Goal: Subscribe to service/newsletter

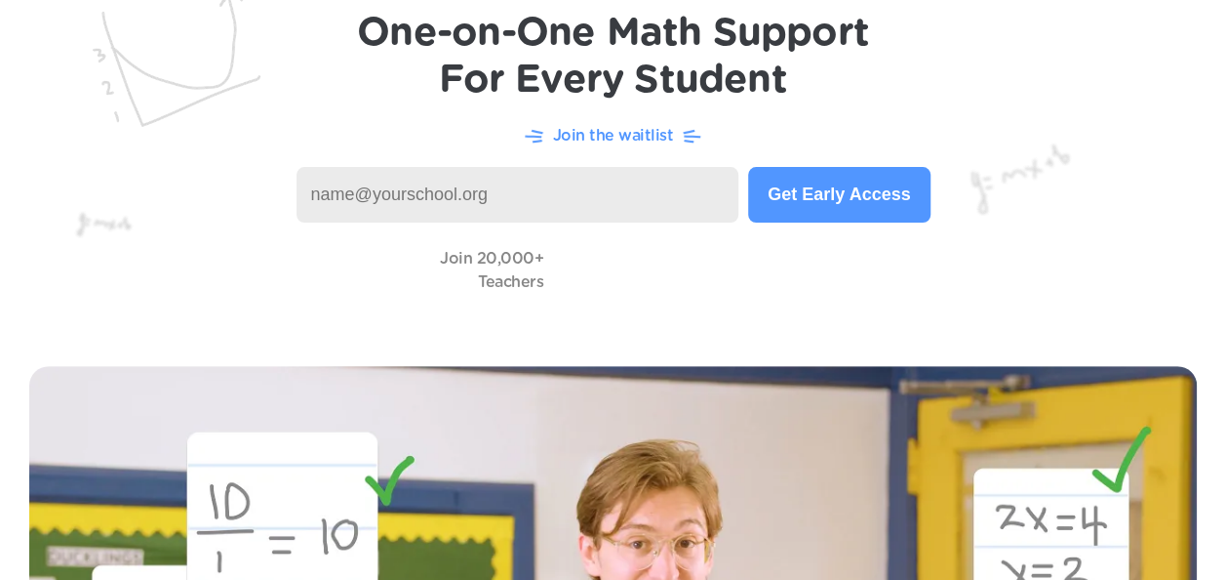
scroll to position [104, 0]
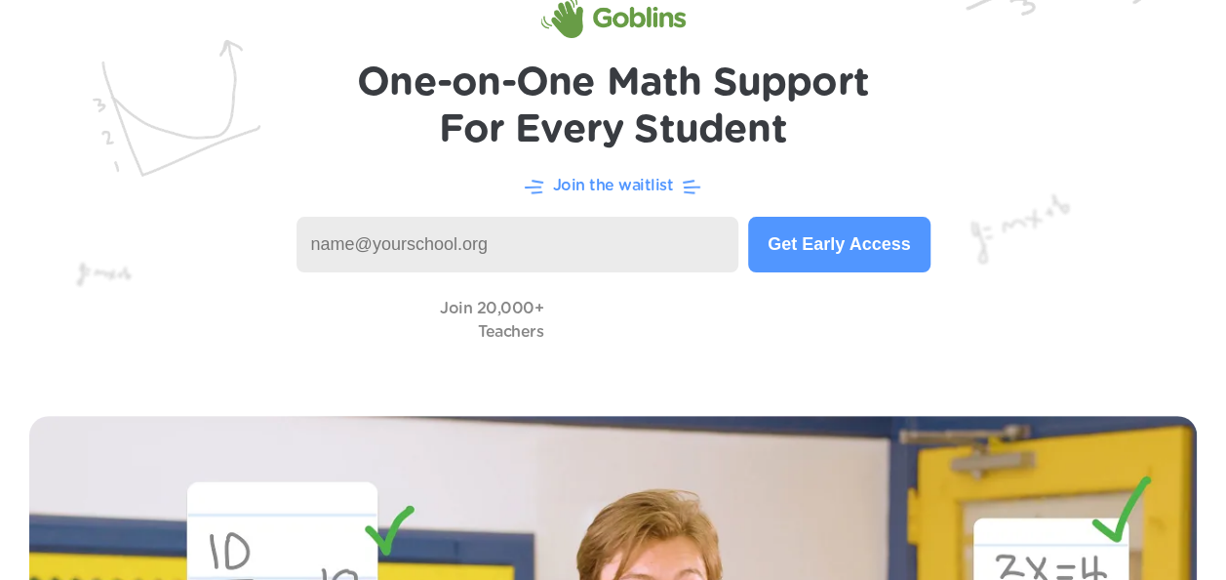
click at [333, 252] on input at bounding box center [518, 245] width 443 height 56
type input "[EMAIL_ADDRESS][DOMAIN_NAME]"
click at [871, 268] on button "Get Early Access" at bounding box center [838, 245] width 181 height 56
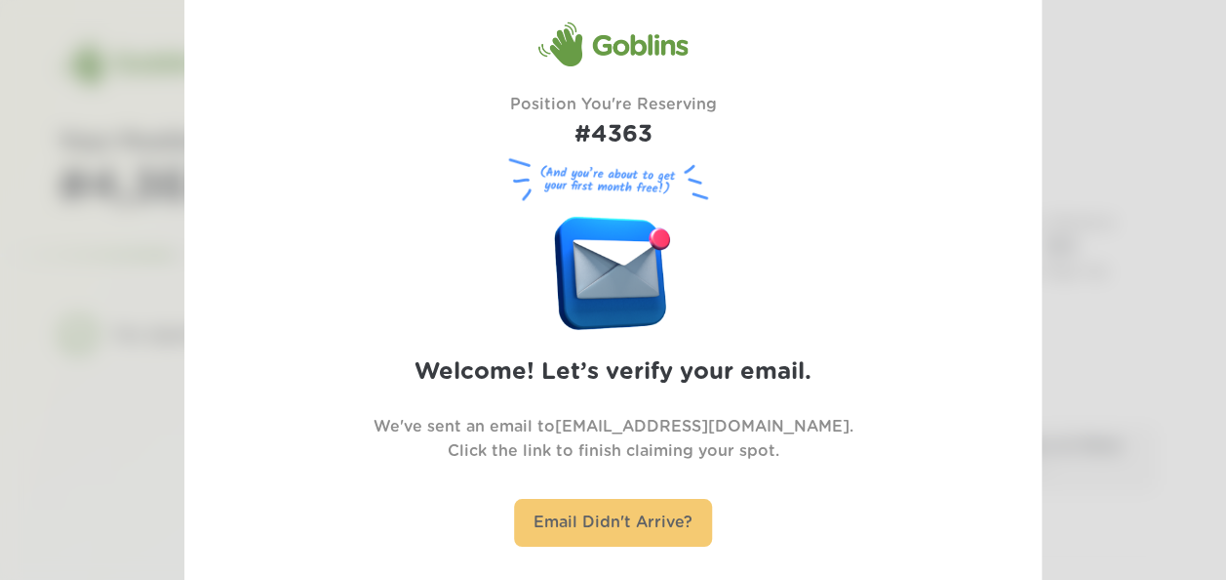
click at [548, 527] on div "Email Didn't Arrive?" at bounding box center [613, 523] width 198 height 48
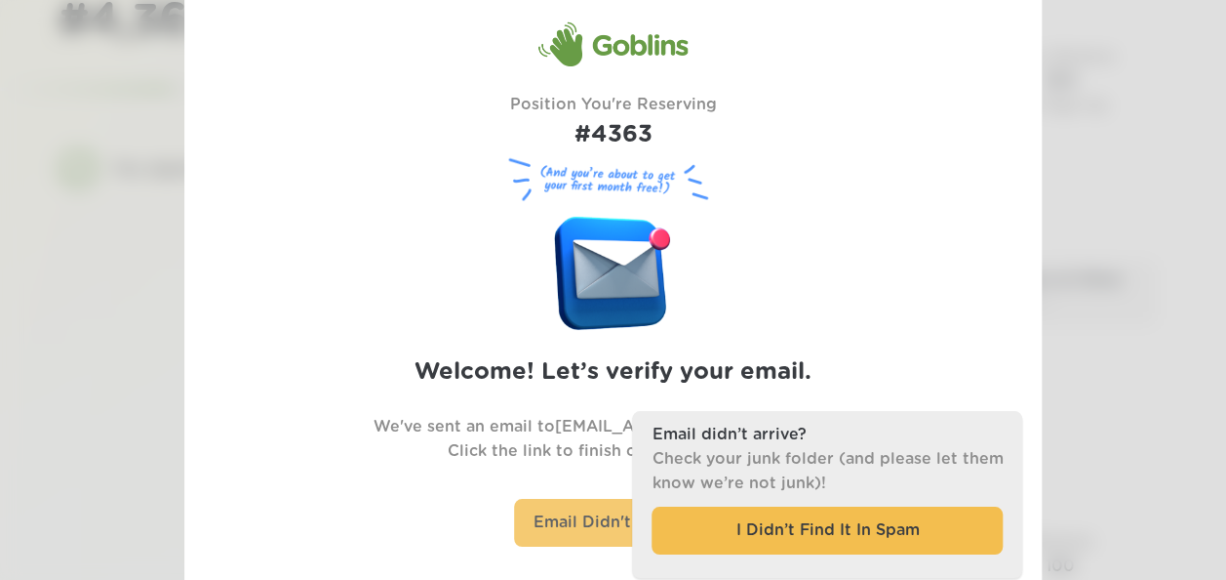
scroll to position [266, 0]
